Goal: Find specific page/section: Find specific page/section

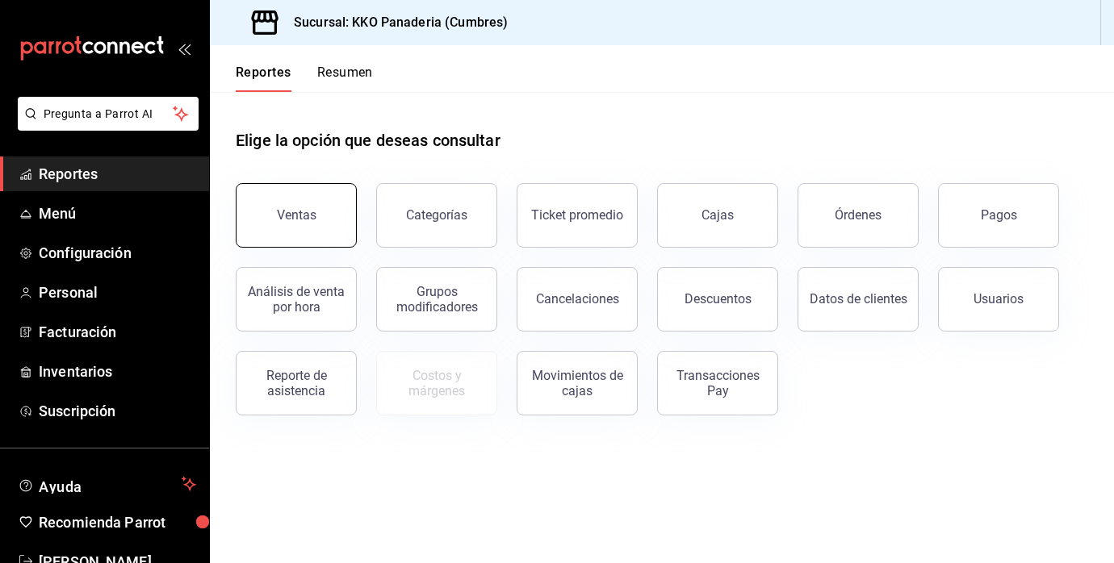
click at [321, 190] on button "Ventas" at bounding box center [296, 215] width 121 height 65
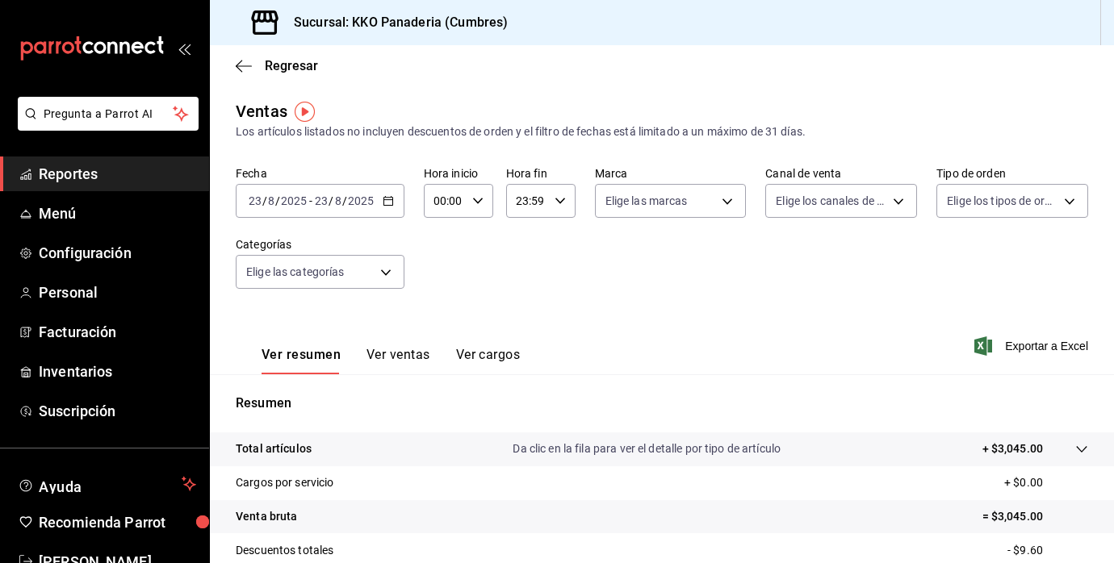
click at [94, 179] on span "Reportes" at bounding box center [117, 174] width 157 height 22
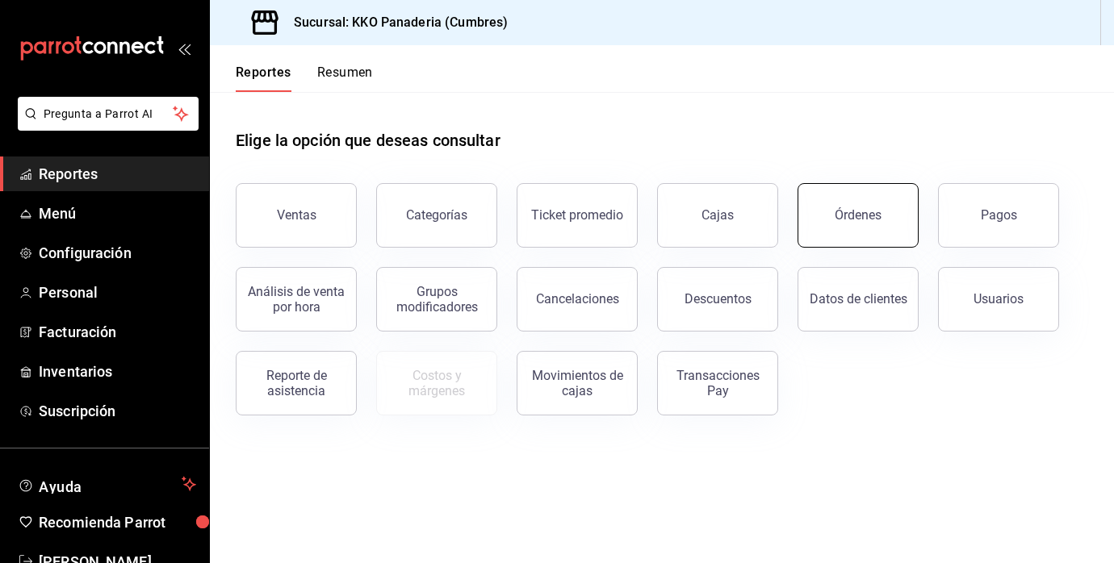
click at [873, 225] on button "Órdenes" at bounding box center [857, 215] width 121 height 65
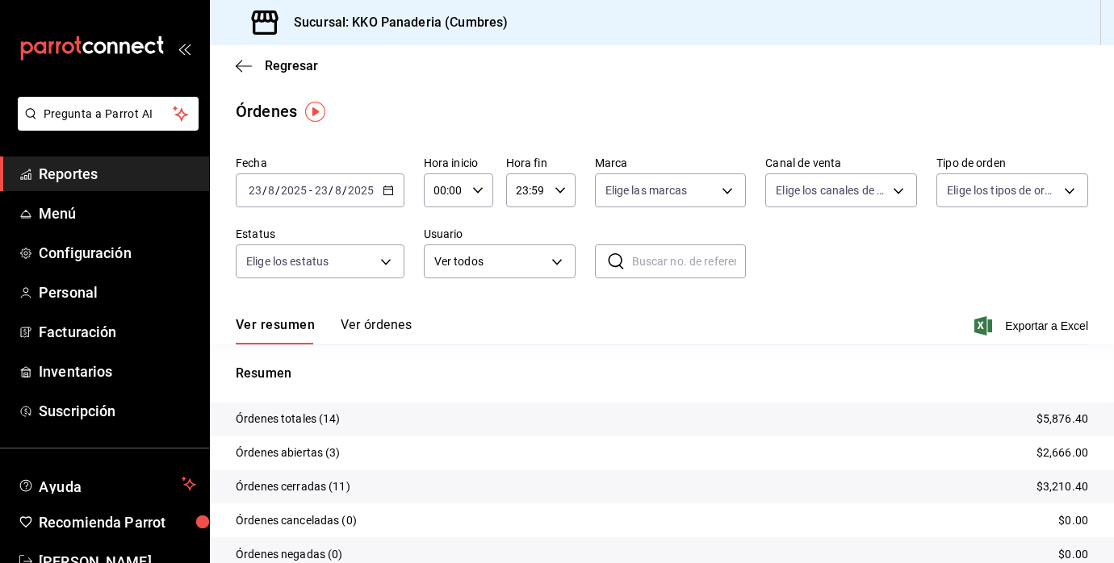
click at [357, 321] on button "Ver órdenes" at bounding box center [376, 330] width 71 height 27
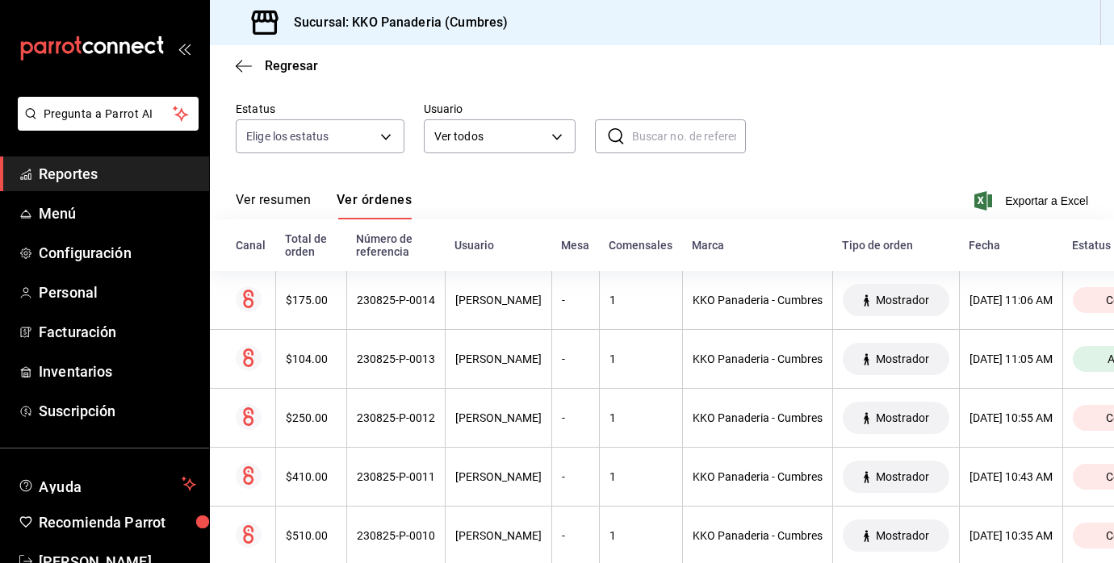
scroll to position [128, 0]
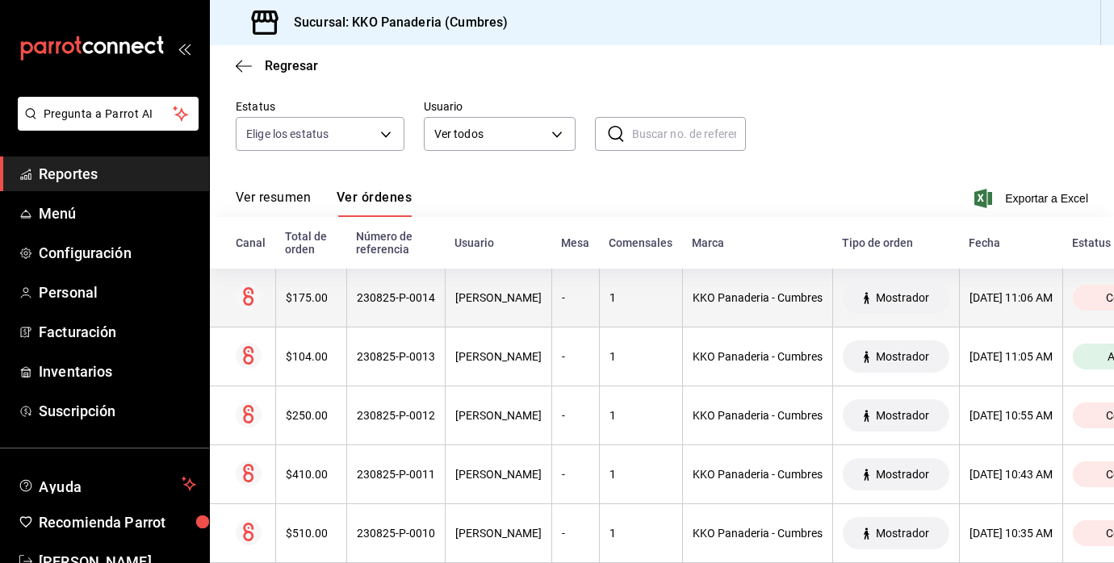
click at [329, 311] on th "$175.00" at bounding box center [310, 298] width 71 height 59
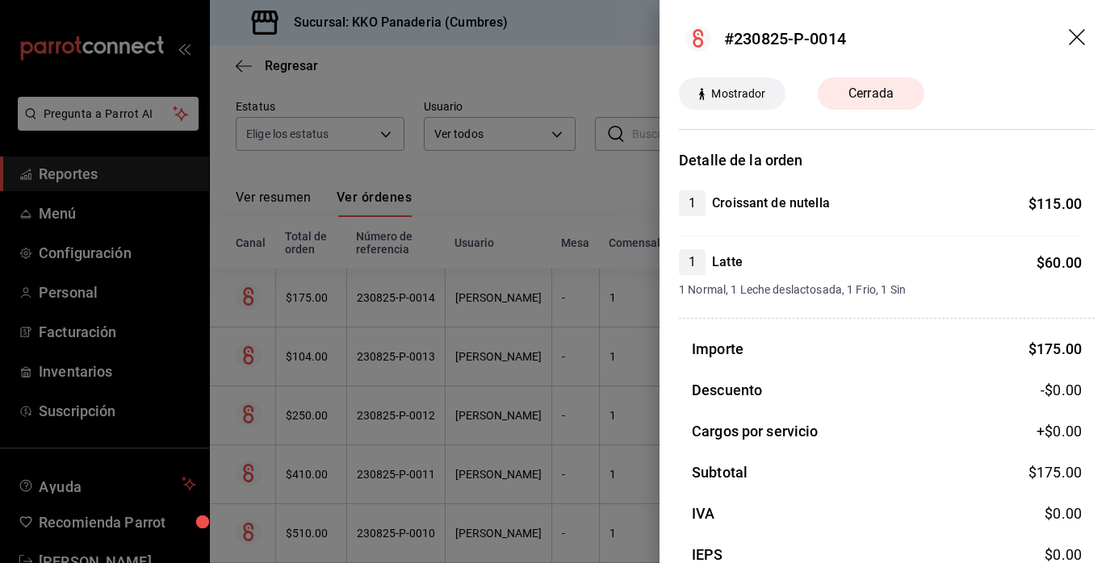
click at [562, 340] on div at bounding box center [557, 281] width 1114 height 563
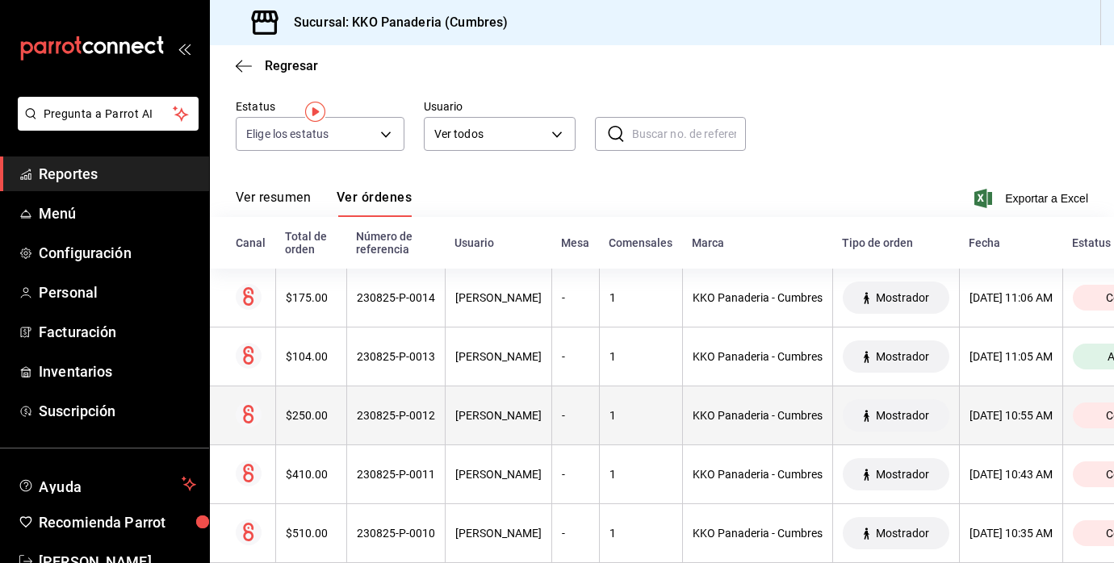
scroll to position [0, 0]
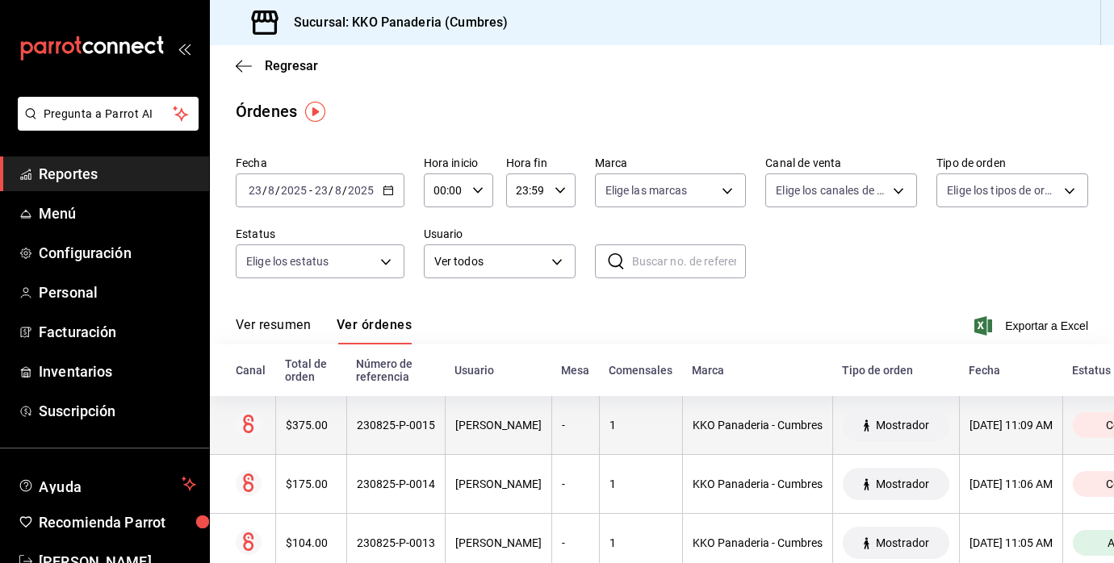
click at [320, 425] on div "$375.00" at bounding box center [311, 425] width 51 height 13
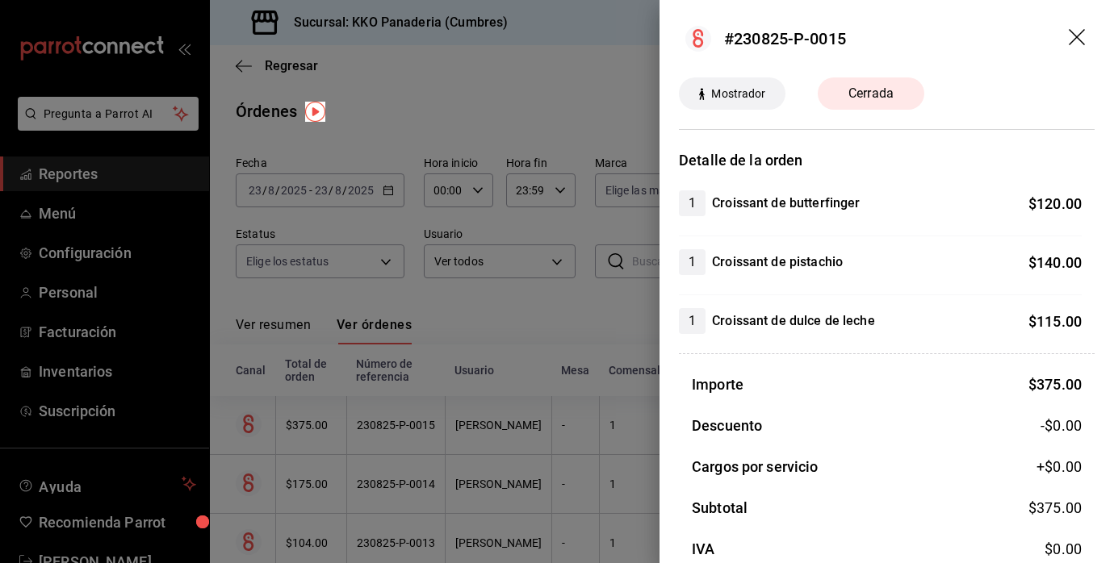
click at [82, 170] on div at bounding box center [557, 281] width 1114 height 563
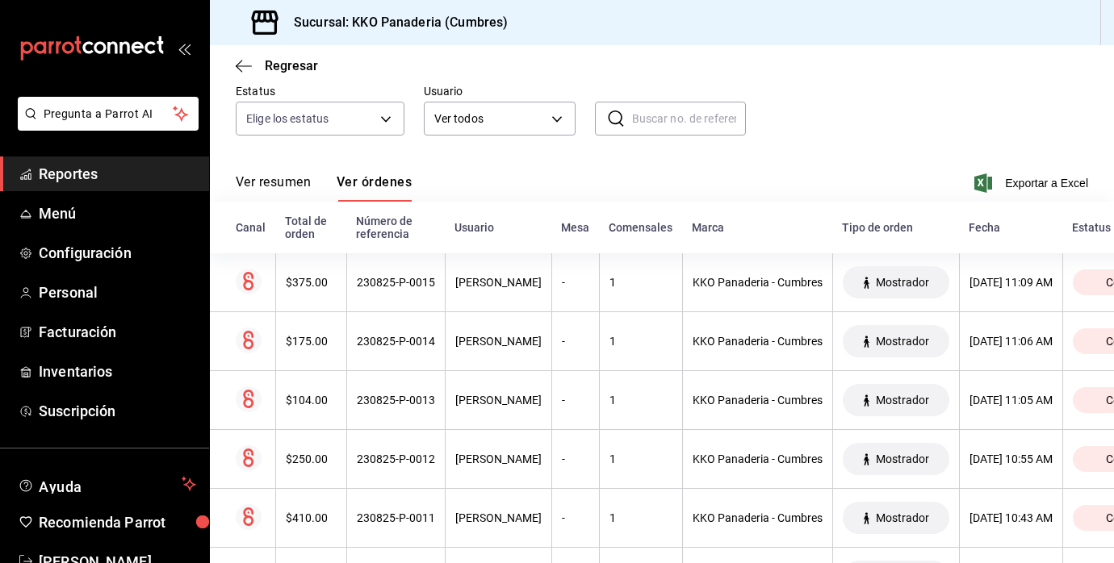
scroll to position [138, 0]
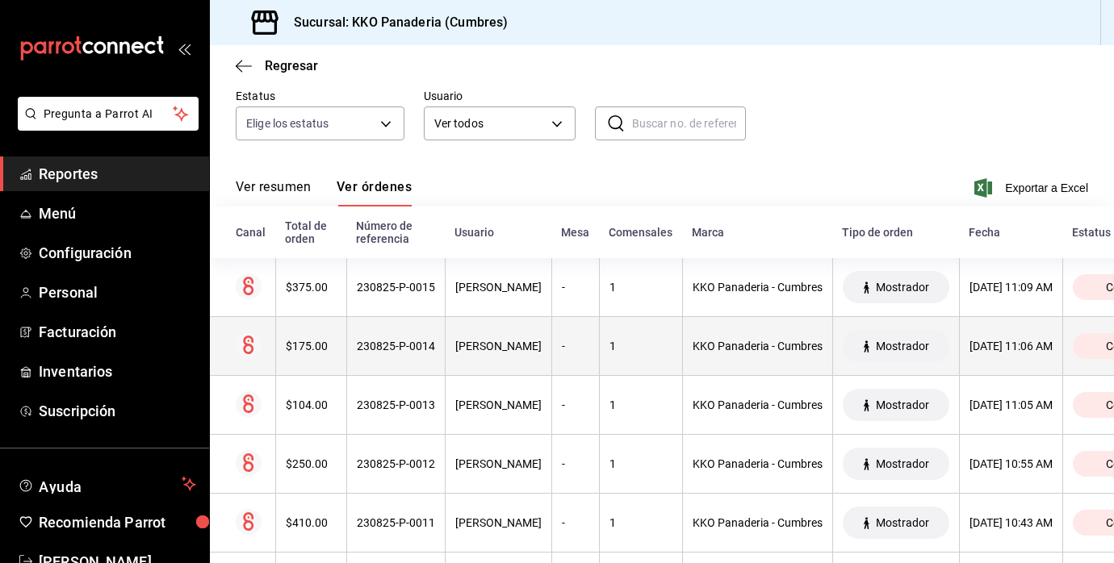
click at [308, 338] on th "$175.00" at bounding box center [310, 346] width 71 height 59
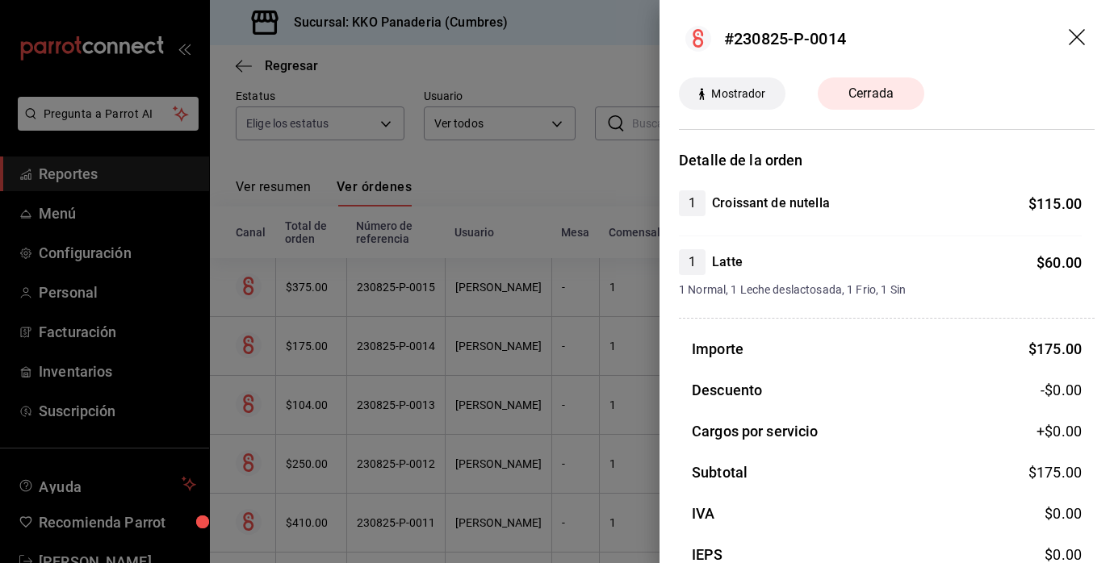
click at [52, 282] on div at bounding box center [557, 281] width 1114 height 563
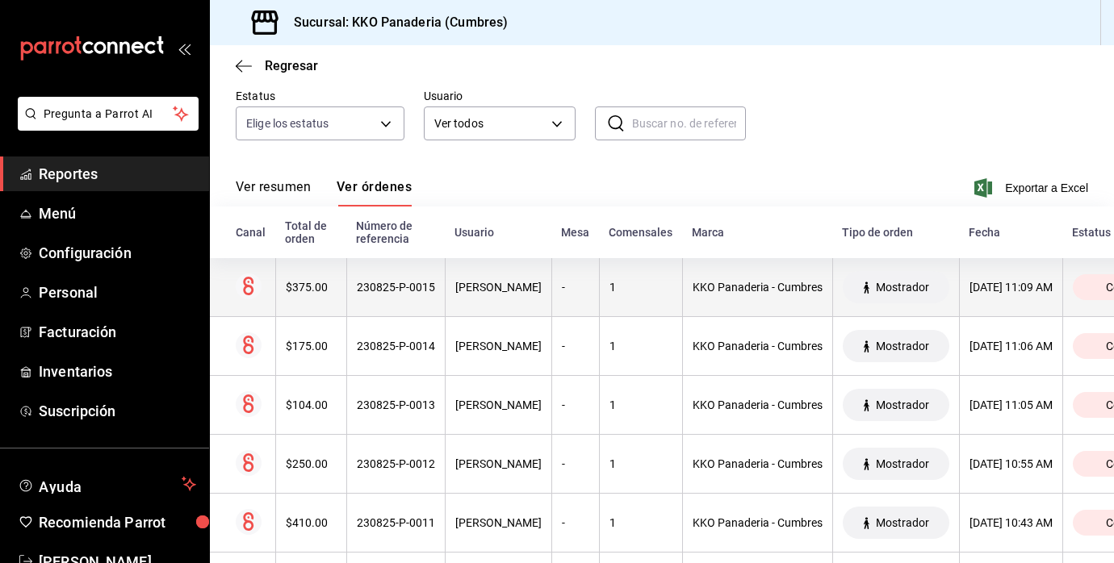
click at [303, 285] on div "$375.00" at bounding box center [311, 287] width 51 height 13
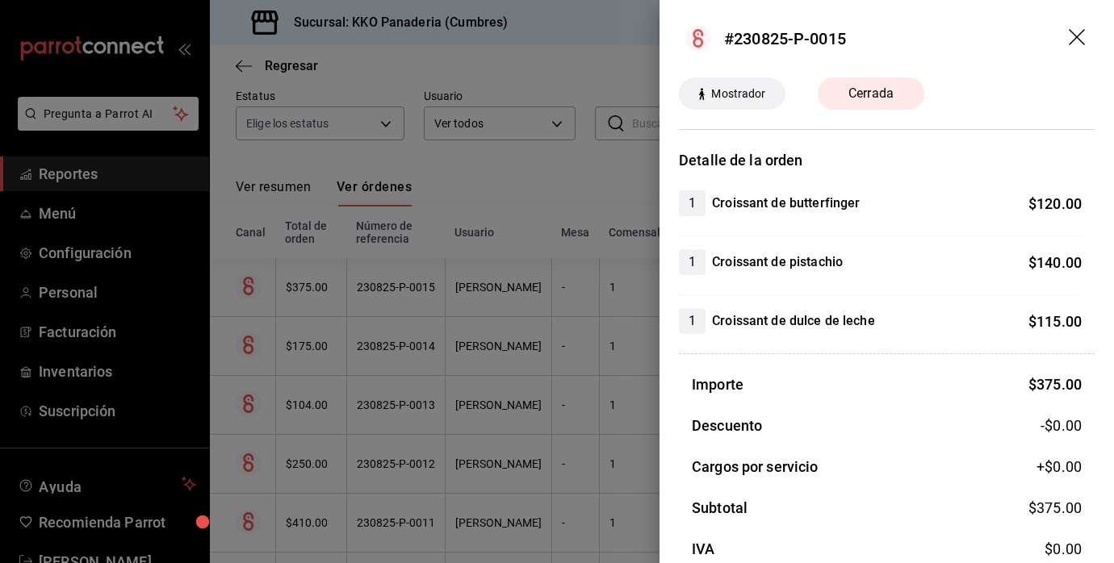
click at [90, 177] on div at bounding box center [557, 281] width 1114 height 563
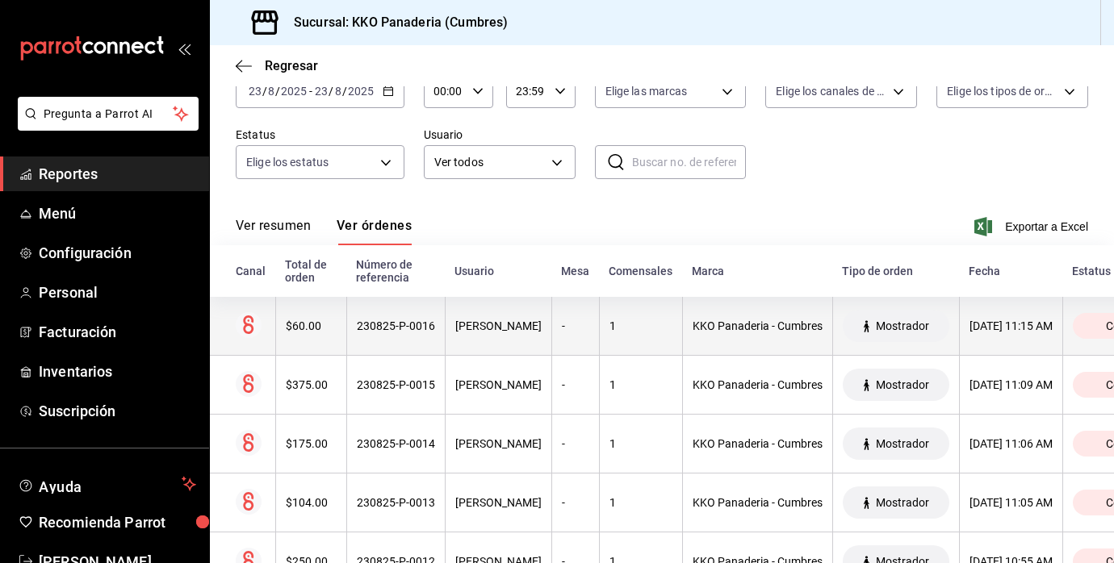
scroll to position [104, 0]
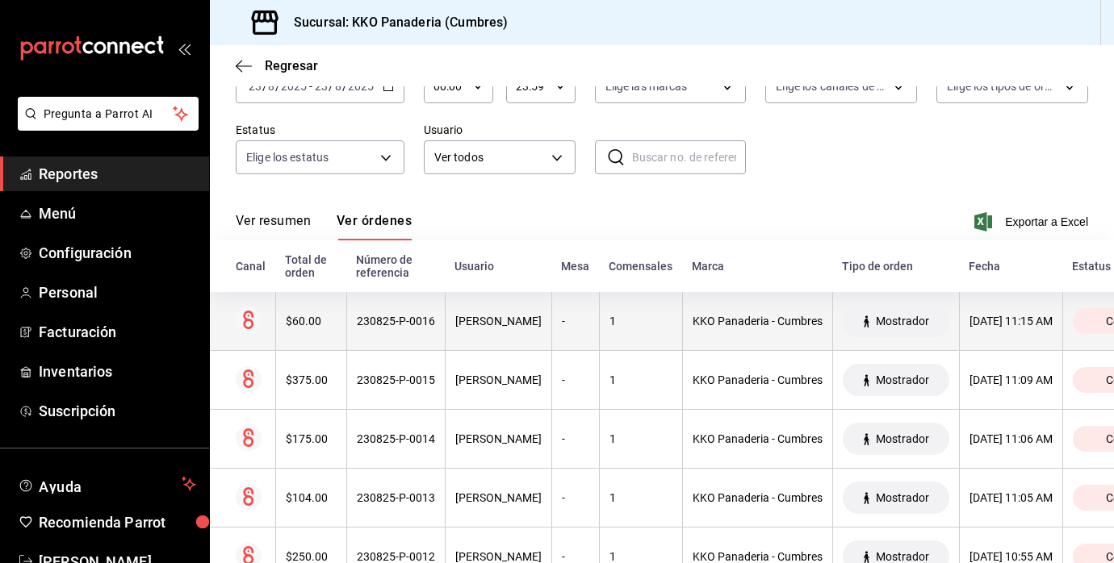
click at [302, 336] on th "$60.00" at bounding box center [310, 321] width 71 height 59
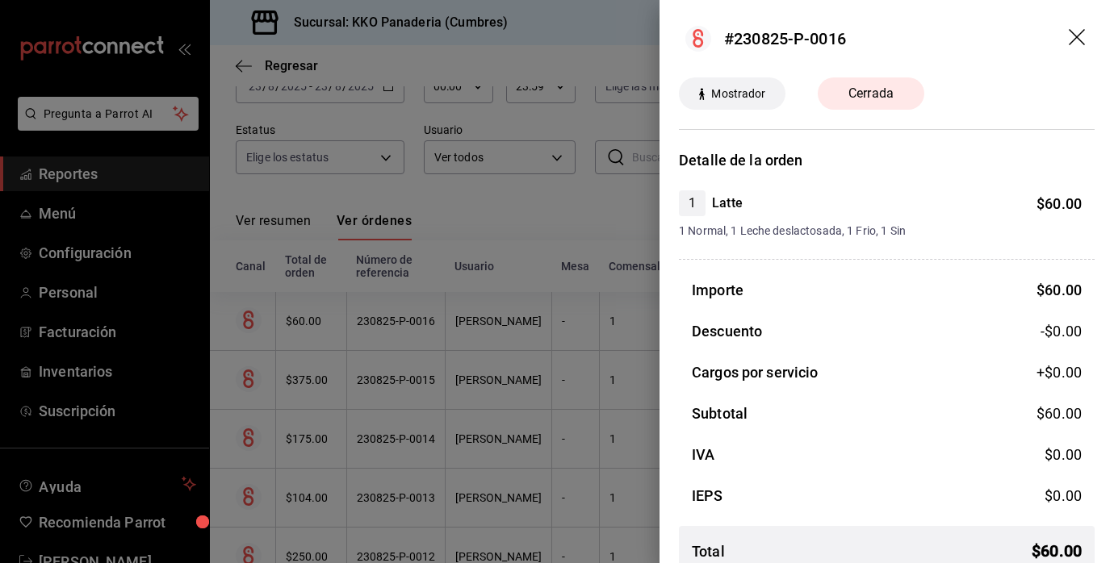
click at [493, 356] on div at bounding box center [557, 281] width 1114 height 563
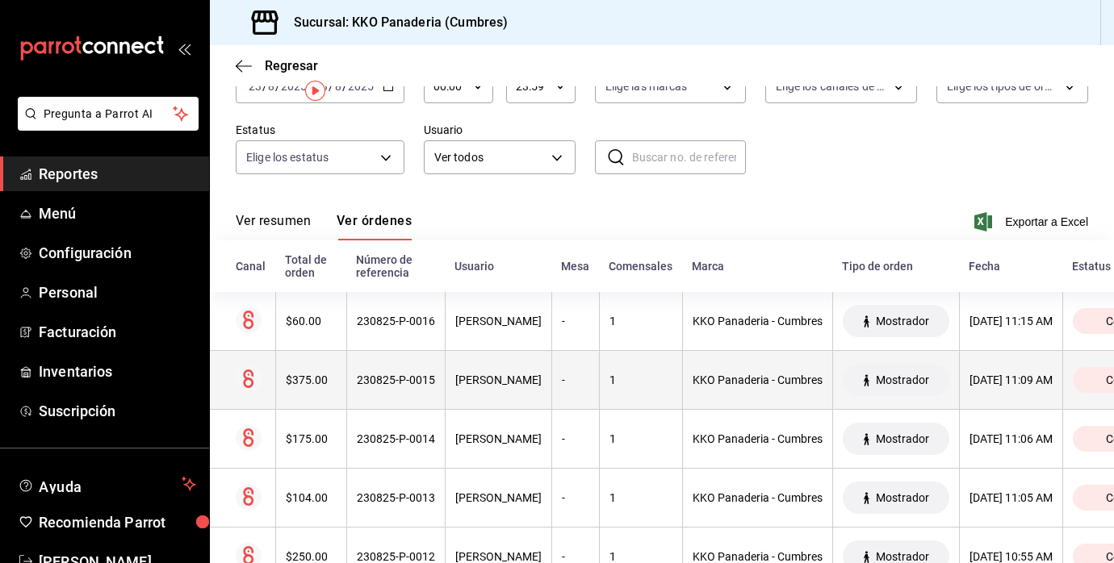
scroll to position [0, 0]
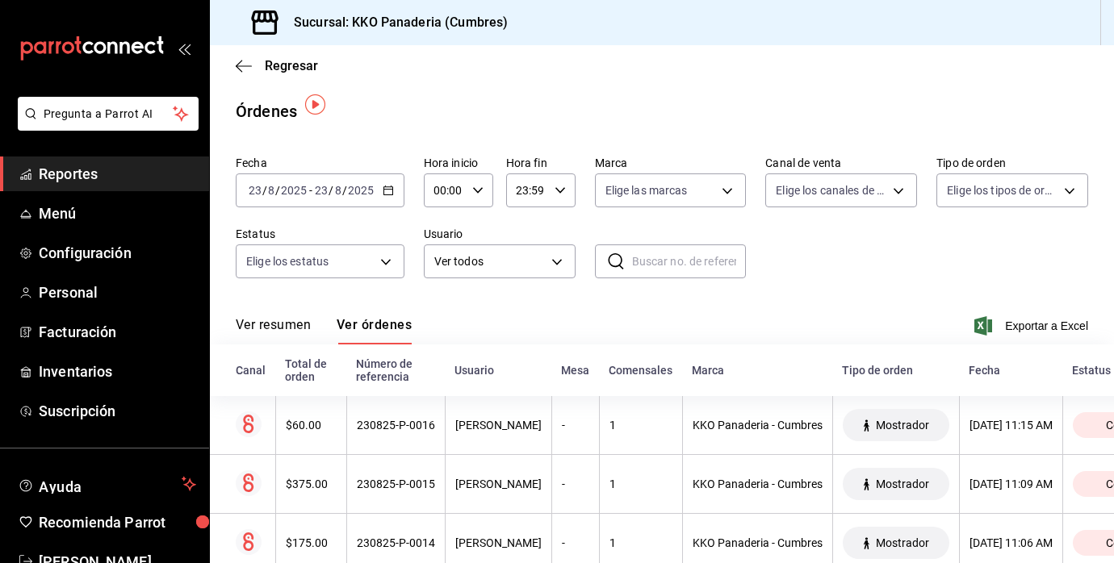
scroll to position [212, 0]
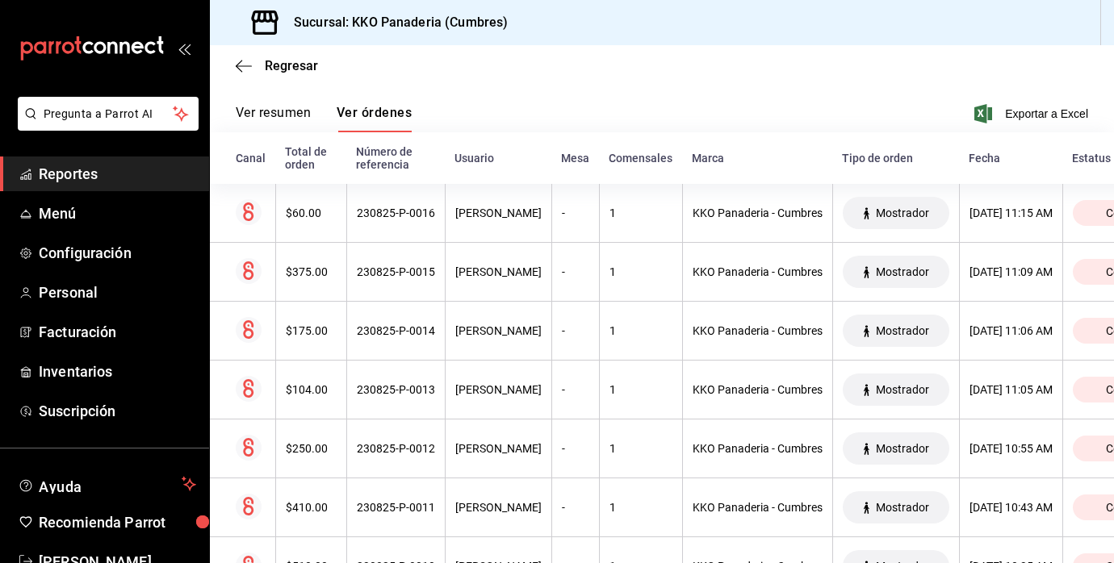
click at [78, 186] on link "Reportes" at bounding box center [104, 174] width 209 height 35
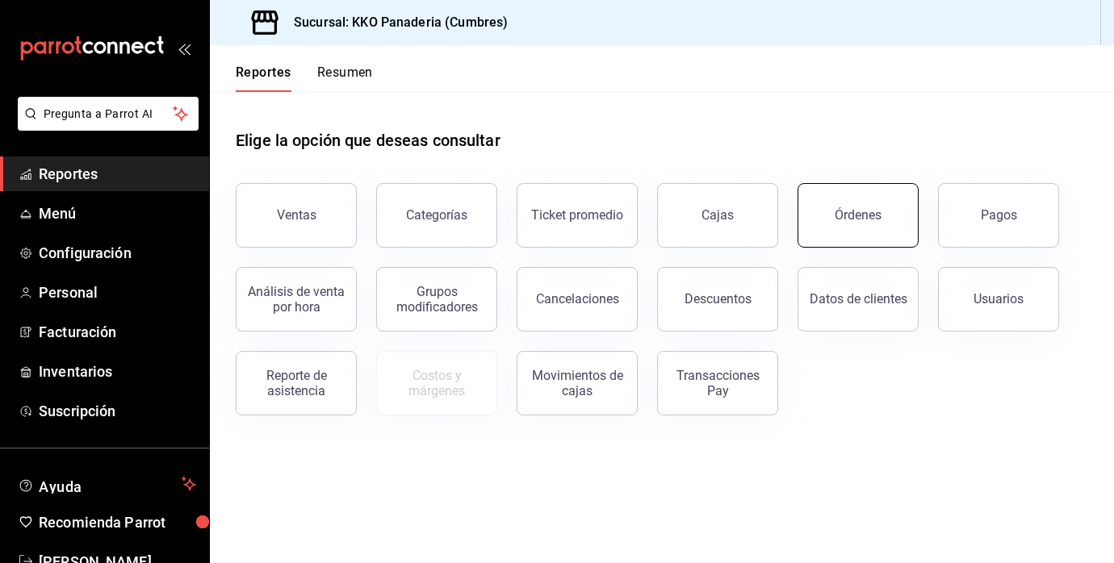
click at [857, 189] on button "Órdenes" at bounding box center [857, 215] width 121 height 65
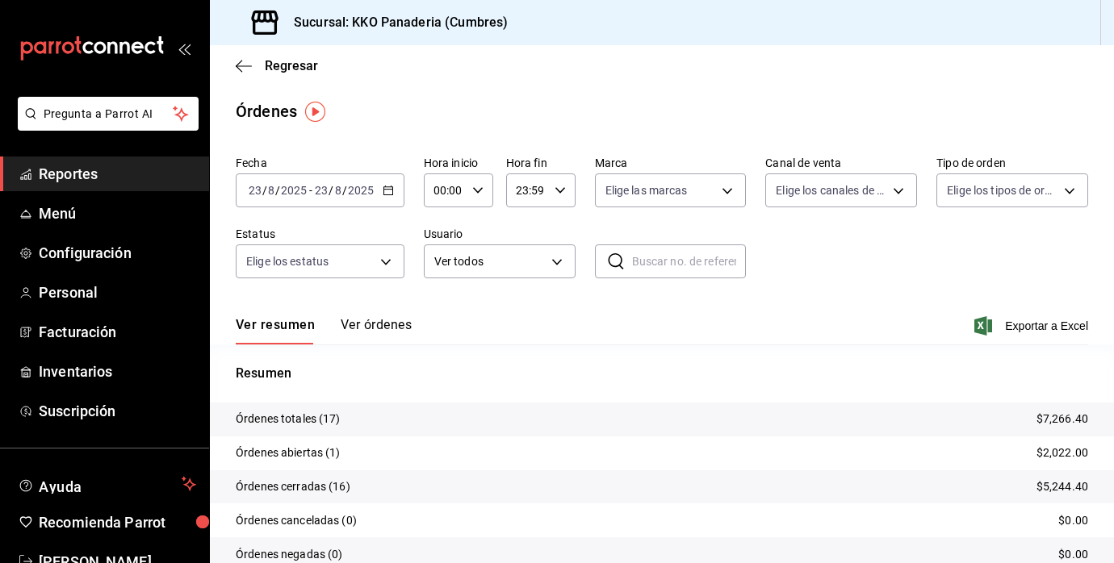
click at [376, 322] on button "Ver órdenes" at bounding box center [376, 330] width 71 height 27
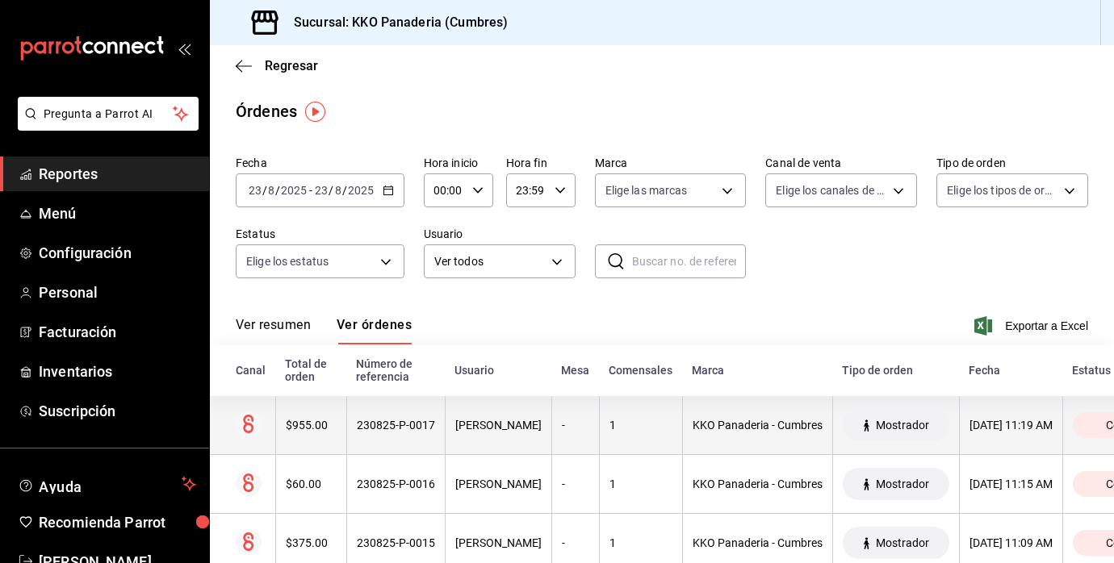
click at [315, 430] on div "$955.00" at bounding box center [311, 425] width 51 height 13
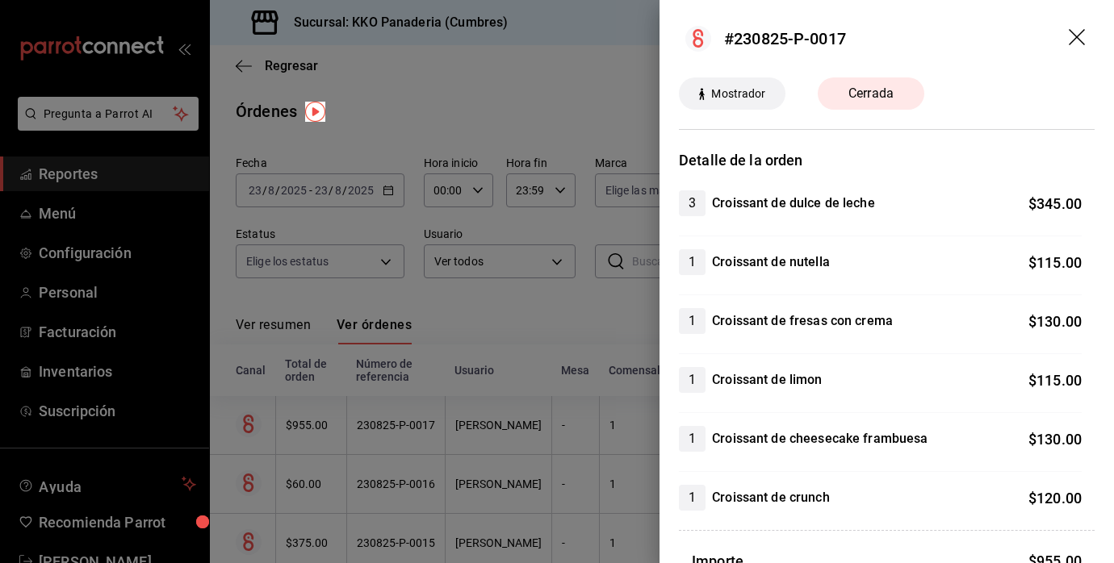
scroll to position [31, 0]
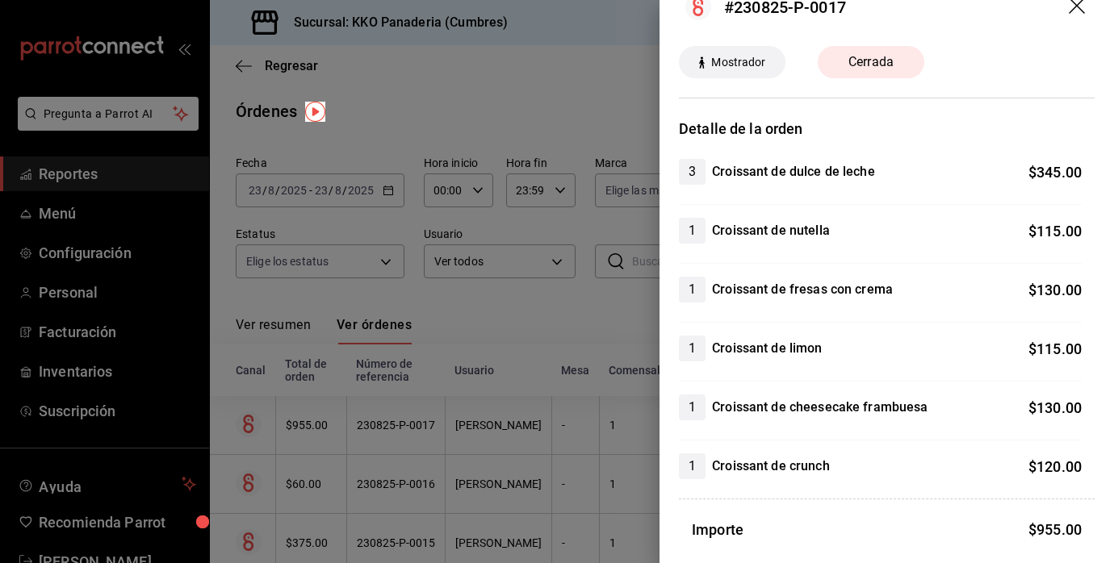
click at [513, 424] on div at bounding box center [557, 281] width 1114 height 563
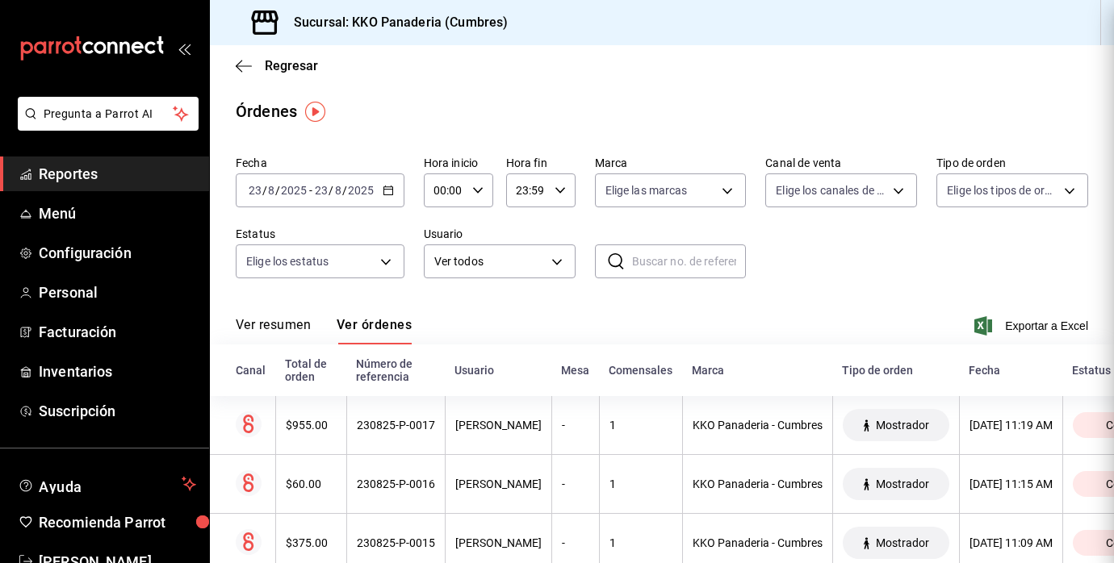
scroll to position [0, 0]
click at [71, 169] on span "Reportes" at bounding box center [117, 174] width 157 height 22
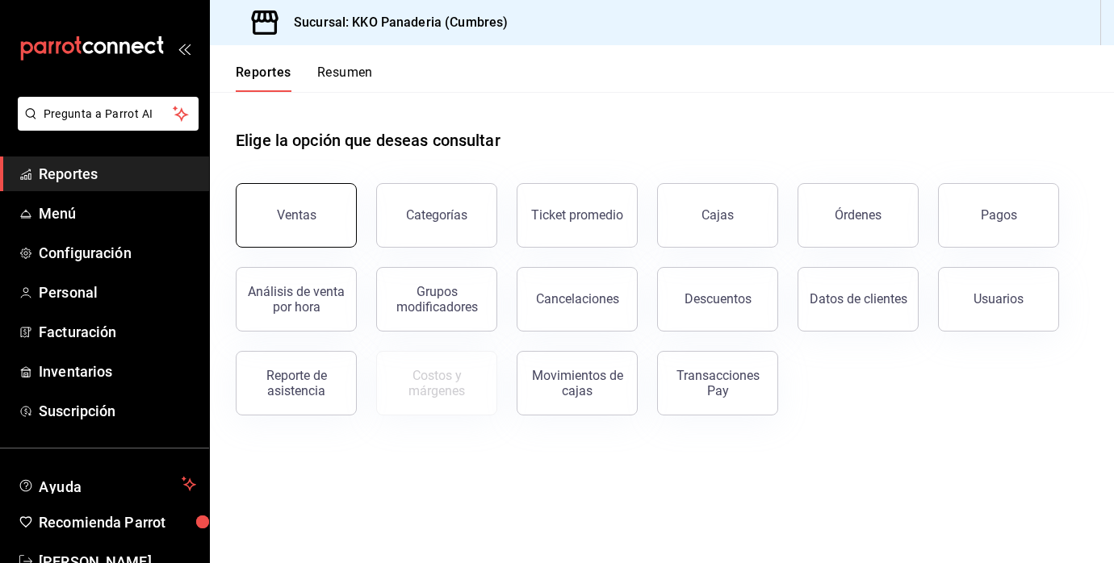
click at [298, 238] on button "Ventas" at bounding box center [296, 215] width 121 height 65
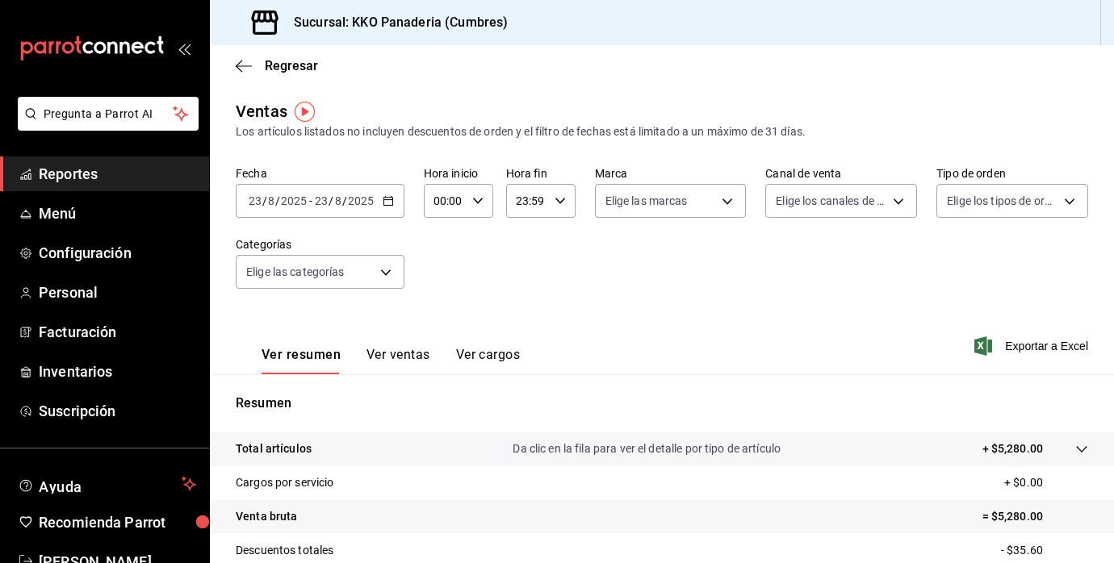
click at [86, 177] on span "Reportes" at bounding box center [117, 174] width 157 height 22
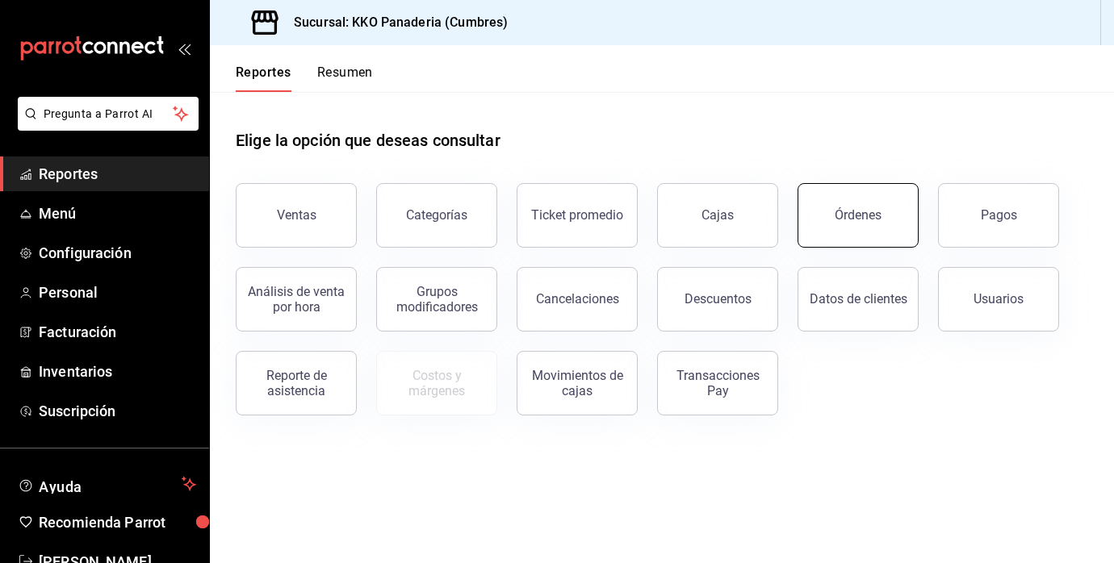
click at [837, 229] on button "Órdenes" at bounding box center [857, 215] width 121 height 65
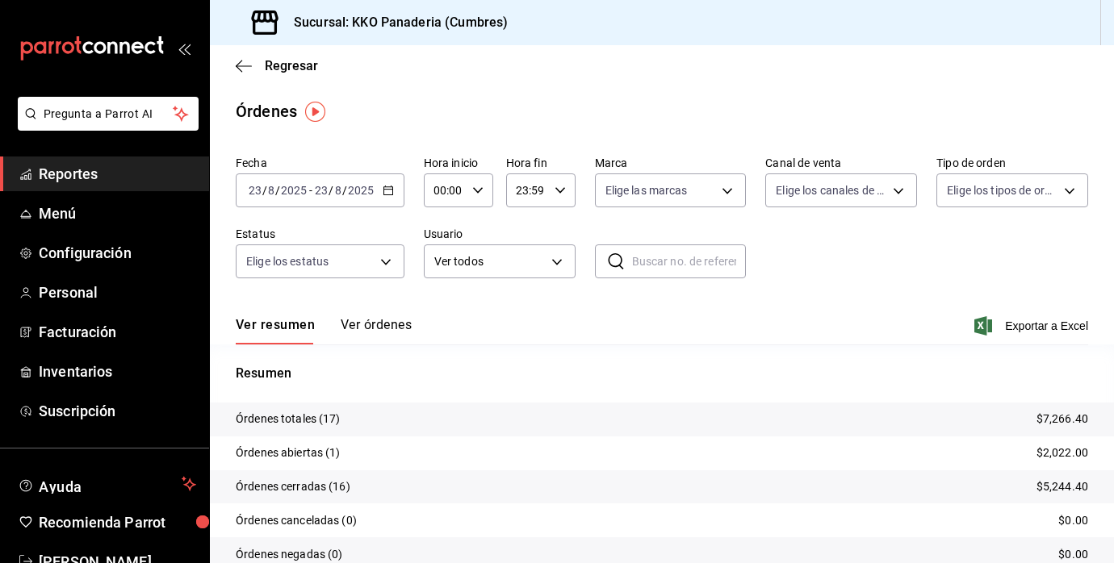
click at [395, 332] on button "Ver órdenes" at bounding box center [376, 330] width 71 height 27
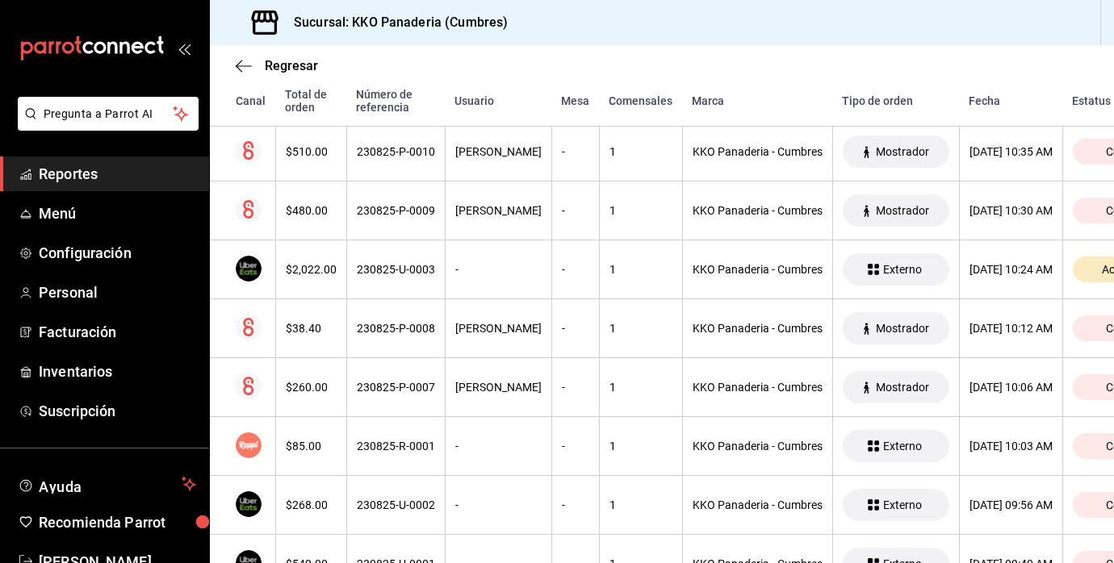
scroll to position [713, 1]
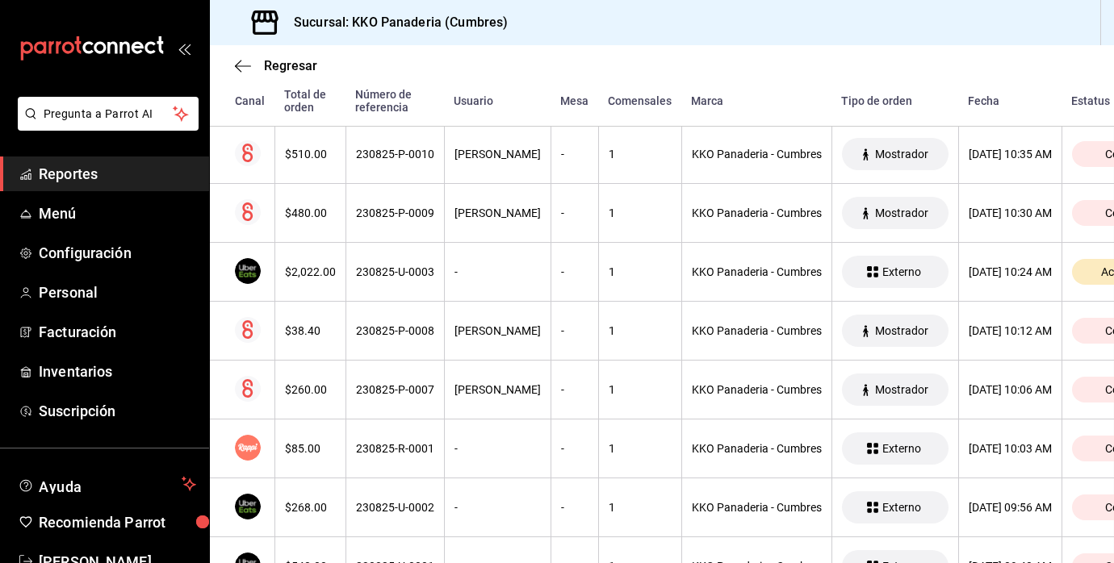
click at [62, 179] on span "Reportes" at bounding box center [117, 174] width 157 height 22
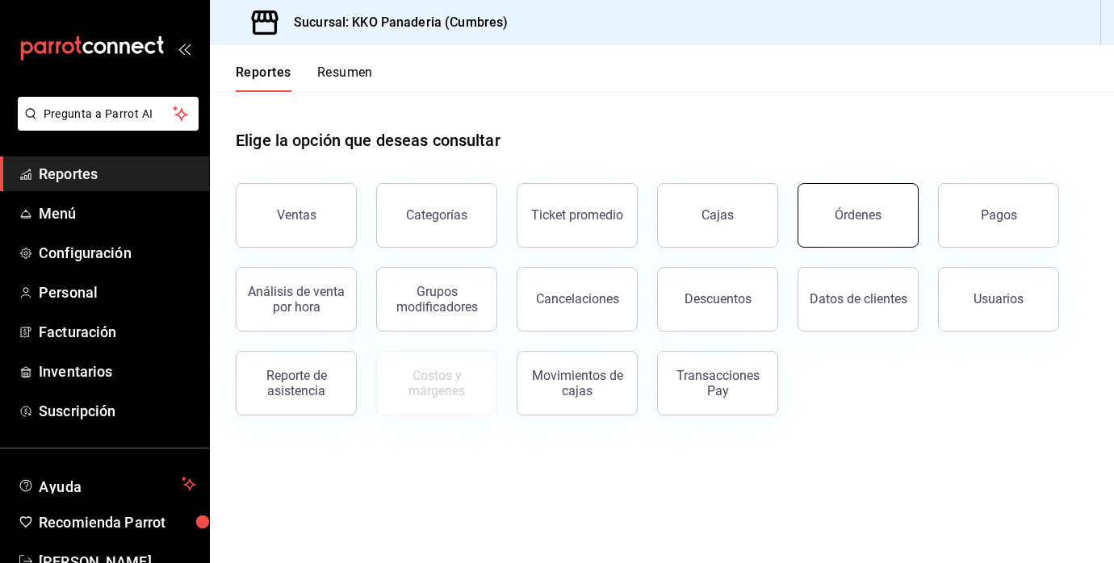
click at [881, 196] on button "Órdenes" at bounding box center [857, 215] width 121 height 65
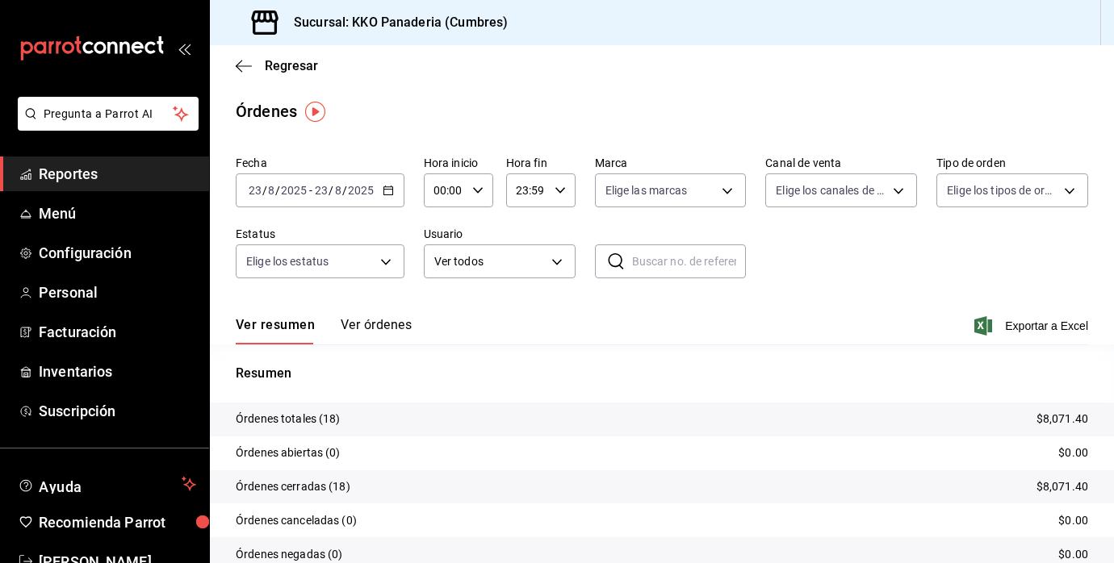
click at [373, 320] on button "Ver órdenes" at bounding box center [376, 330] width 71 height 27
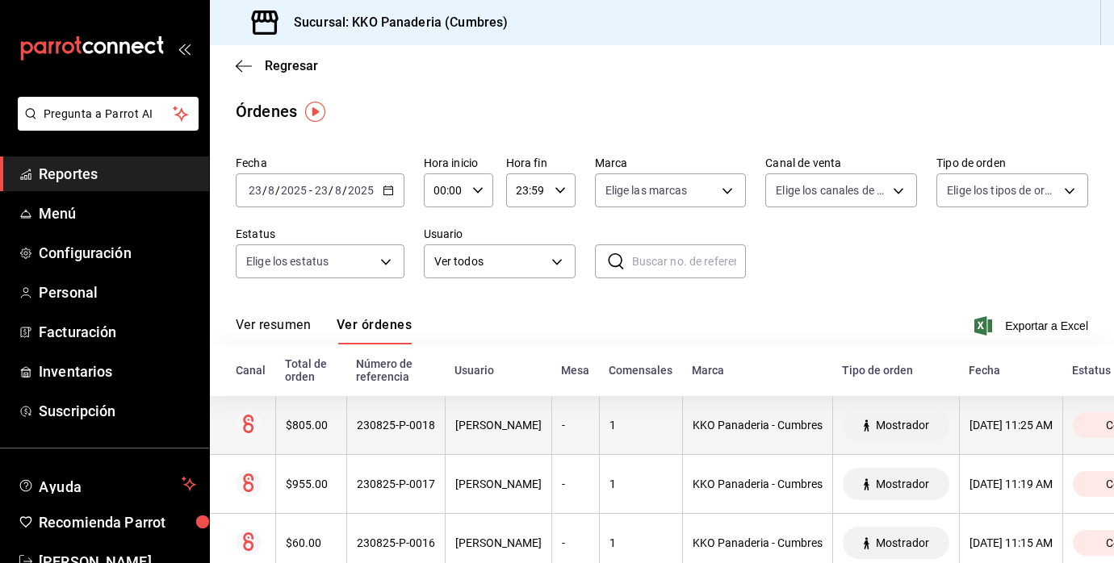
click at [302, 428] on div "$805.00" at bounding box center [311, 425] width 51 height 13
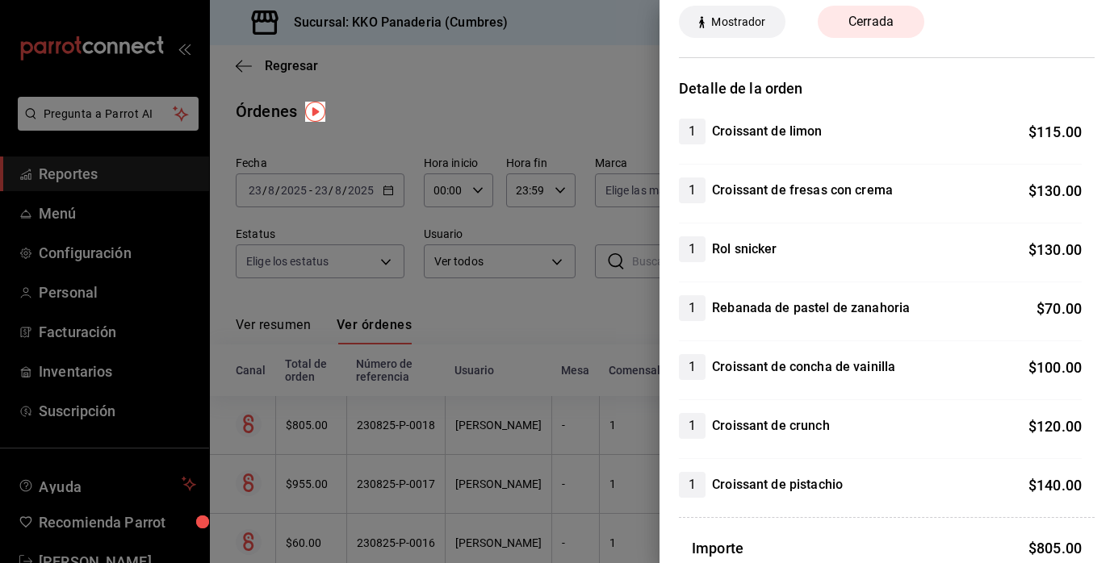
scroll to position [82, 0]
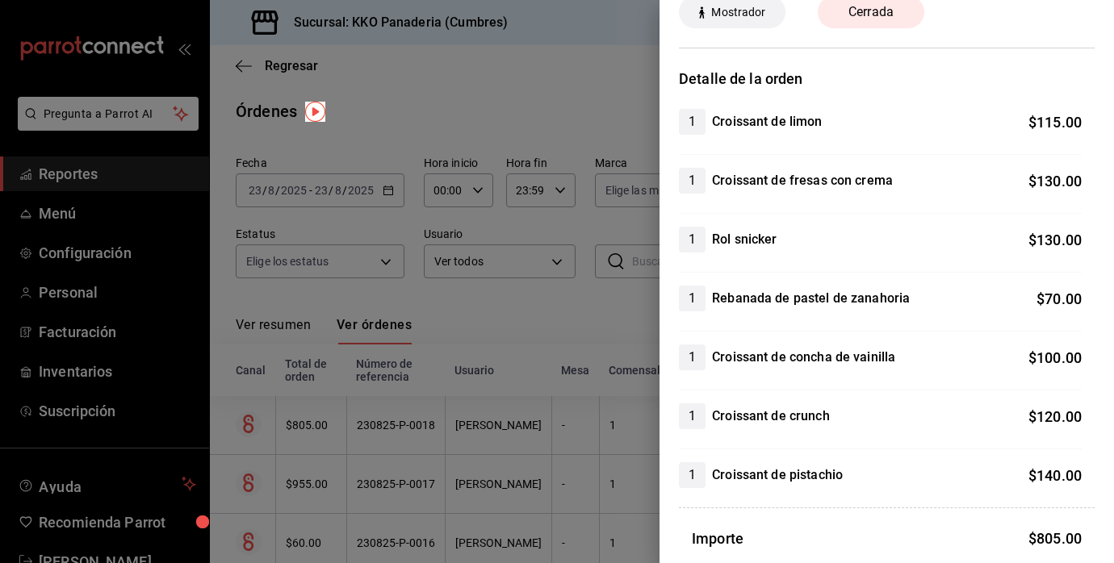
click at [567, 431] on div at bounding box center [557, 281] width 1114 height 563
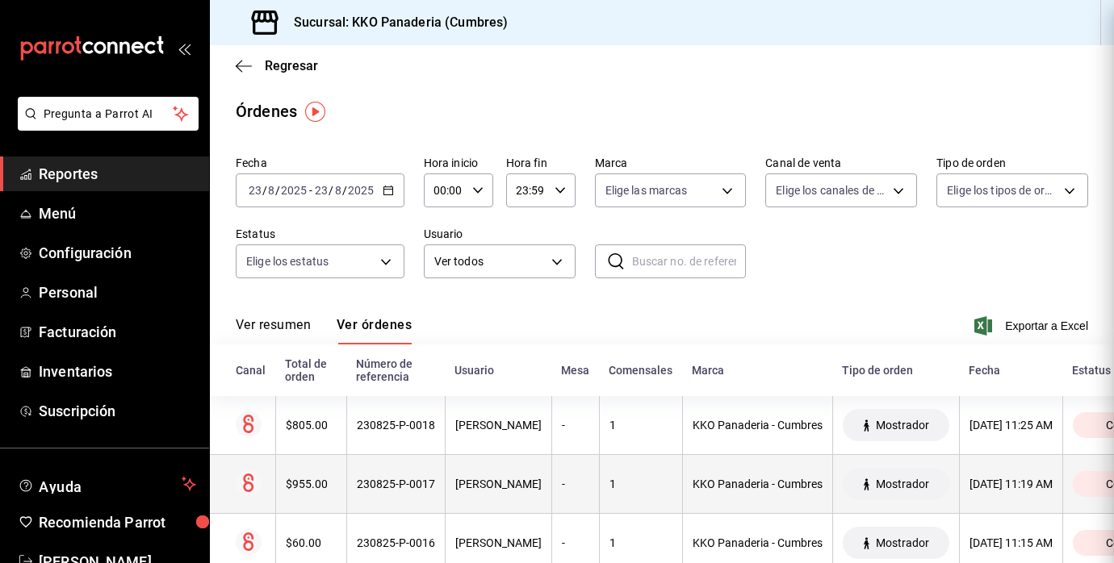
scroll to position [0, 0]
click at [337, 477] on th "$955.00" at bounding box center [310, 484] width 71 height 59
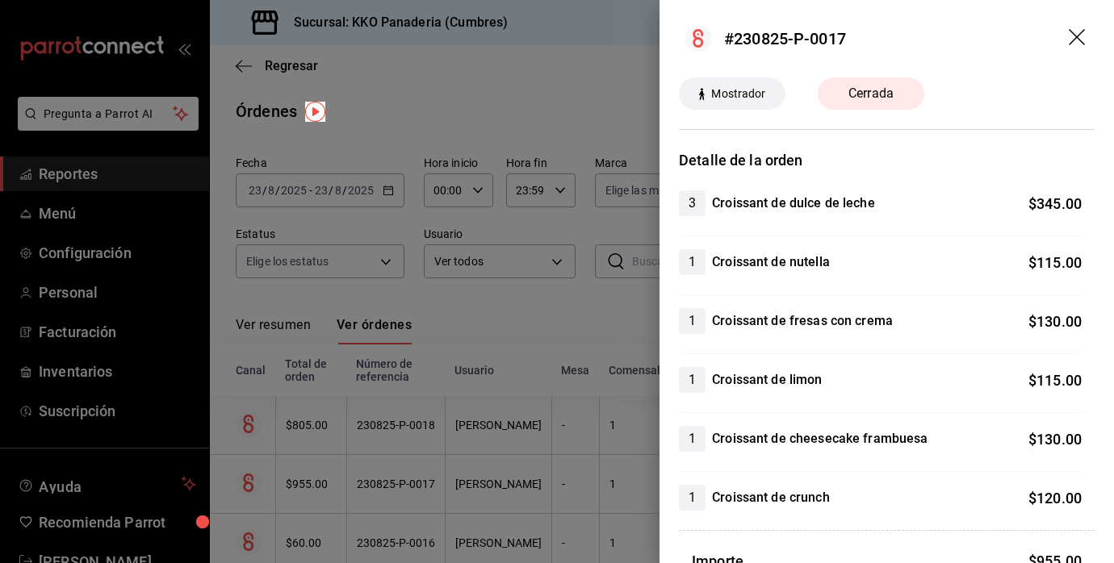
click at [570, 512] on div at bounding box center [557, 281] width 1114 height 563
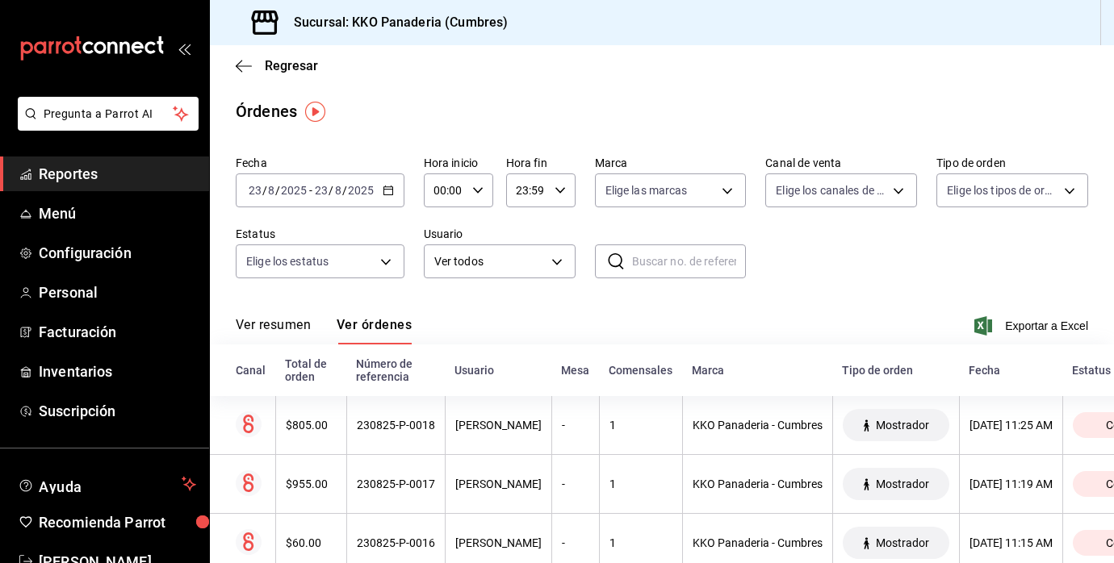
click at [62, 172] on span "Reportes" at bounding box center [117, 174] width 157 height 22
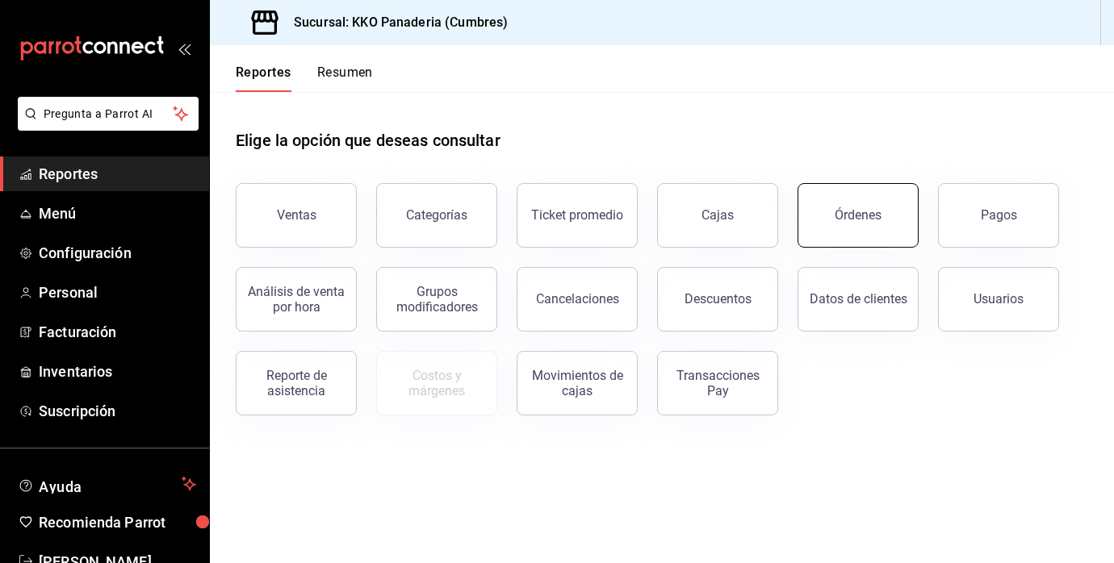
click at [884, 214] on button "Órdenes" at bounding box center [857, 215] width 121 height 65
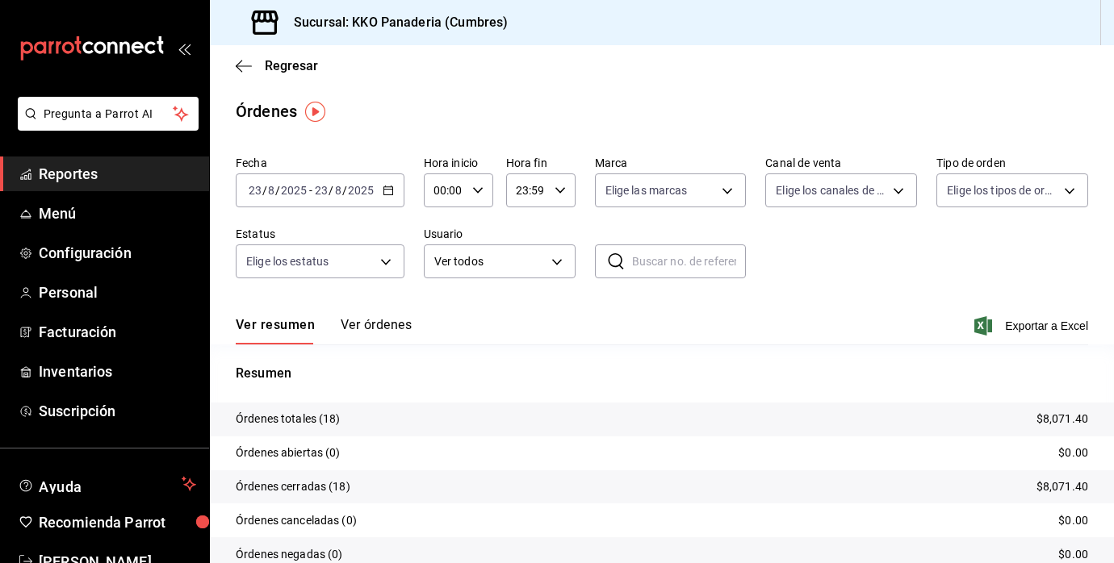
click at [393, 335] on button "Ver órdenes" at bounding box center [376, 330] width 71 height 27
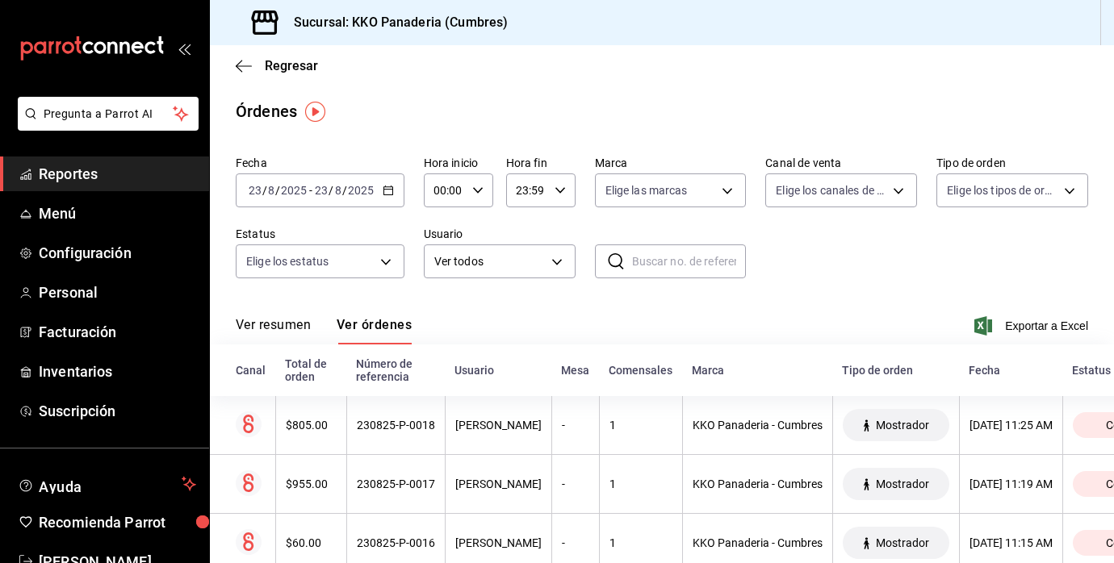
click at [70, 181] on span "Reportes" at bounding box center [117, 174] width 157 height 22
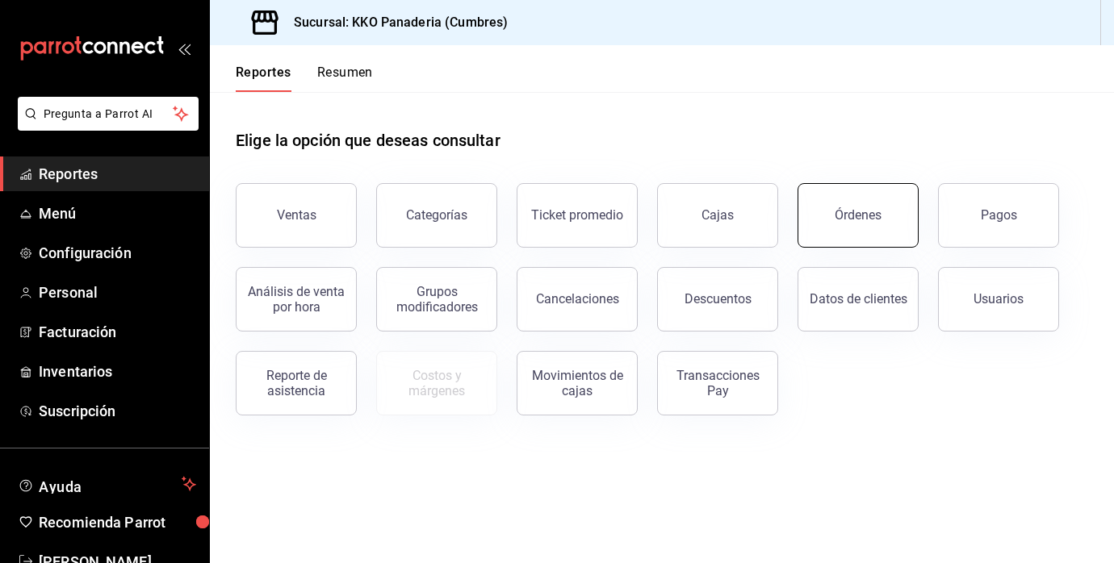
click at [847, 218] on div "Órdenes" at bounding box center [857, 214] width 47 height 15
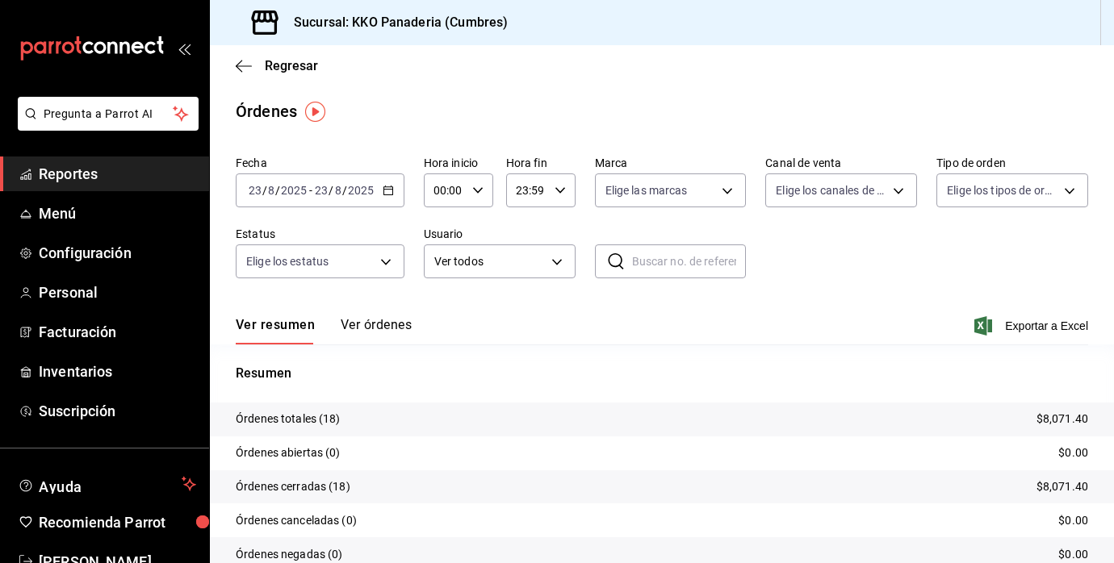
click at [67, 187] on link "Reportes" at bounding box center [104, 174] width 209 height 35
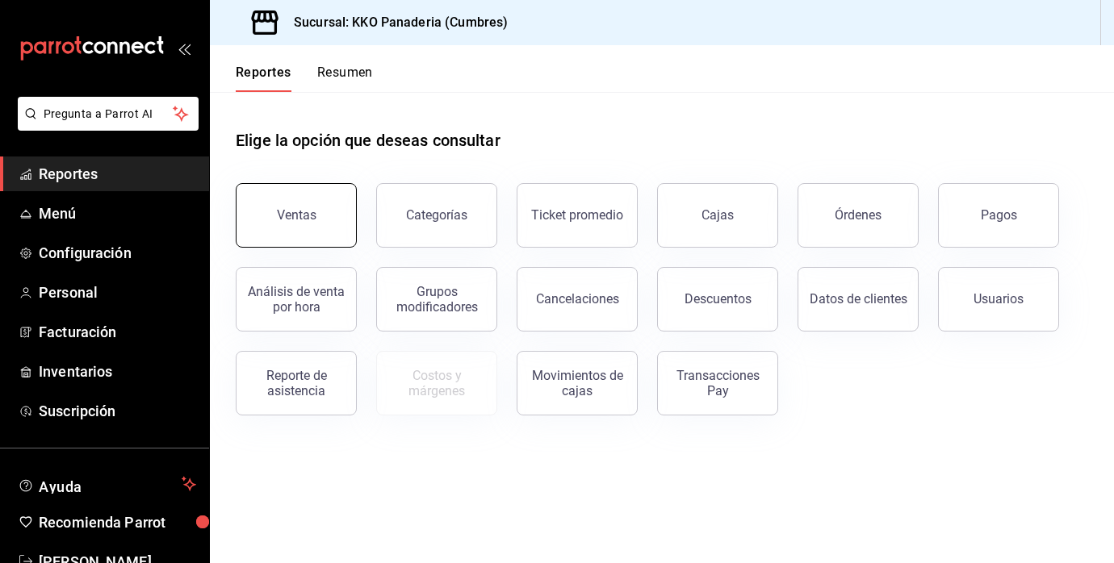
click at [295, 216] on div "Ventas" at bounding box center [297, 214] width 40 height 15
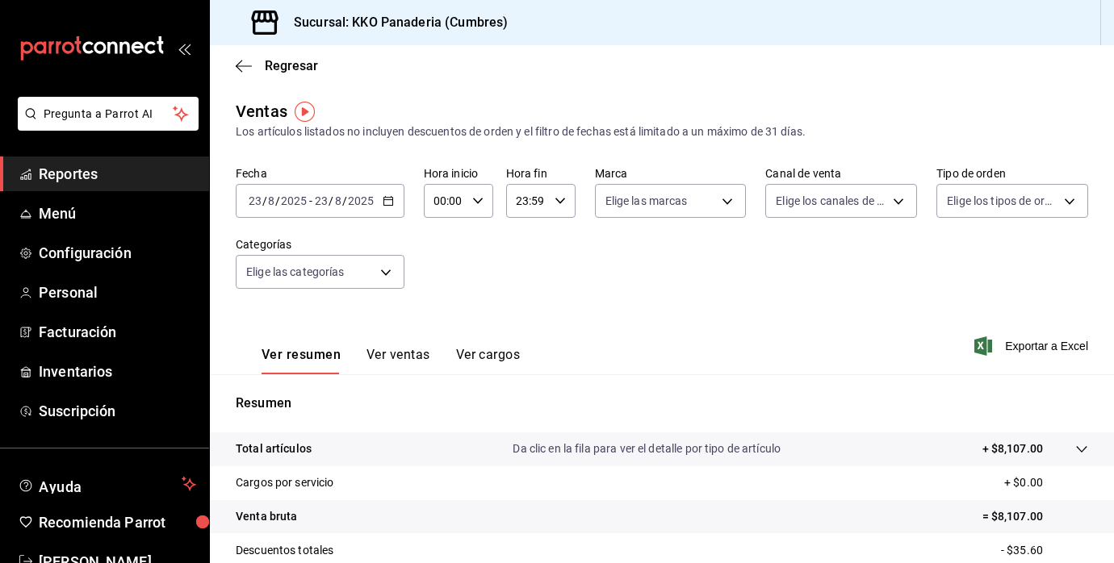
click at [109, 165] on span "Reportes" at bounding box center [117, 174] width 157 height 22
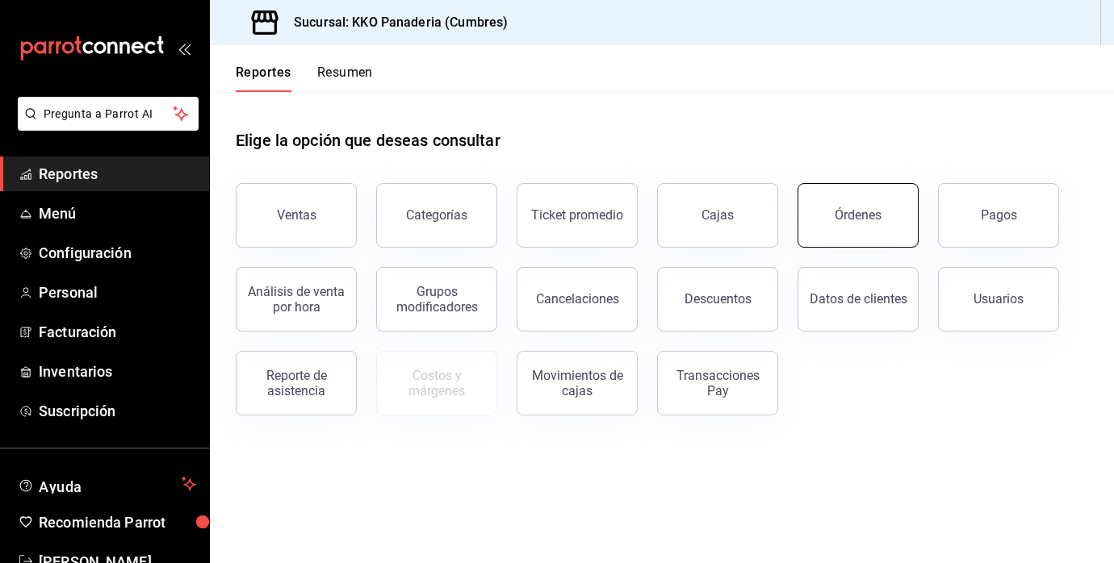
click at [871, 222] on button "Órdenes" at bounding box center [857, 215] width 121 height 65
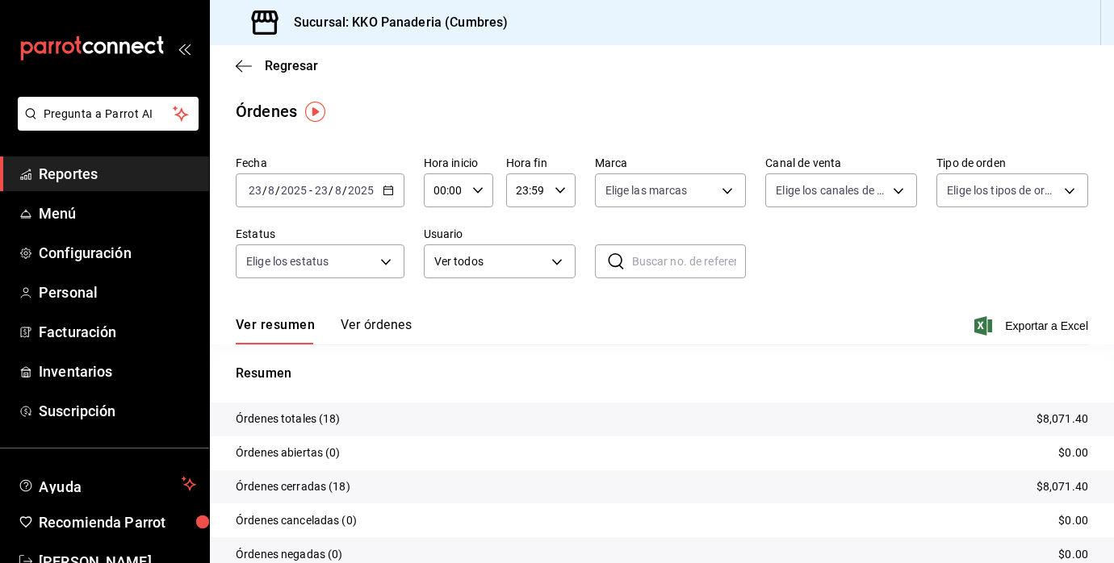
click at [52, 169] on span "Reportes" at bounding box center [117, 174] width 157 height 22
